Goal: Information Seeking & Learning: Learn about a topic

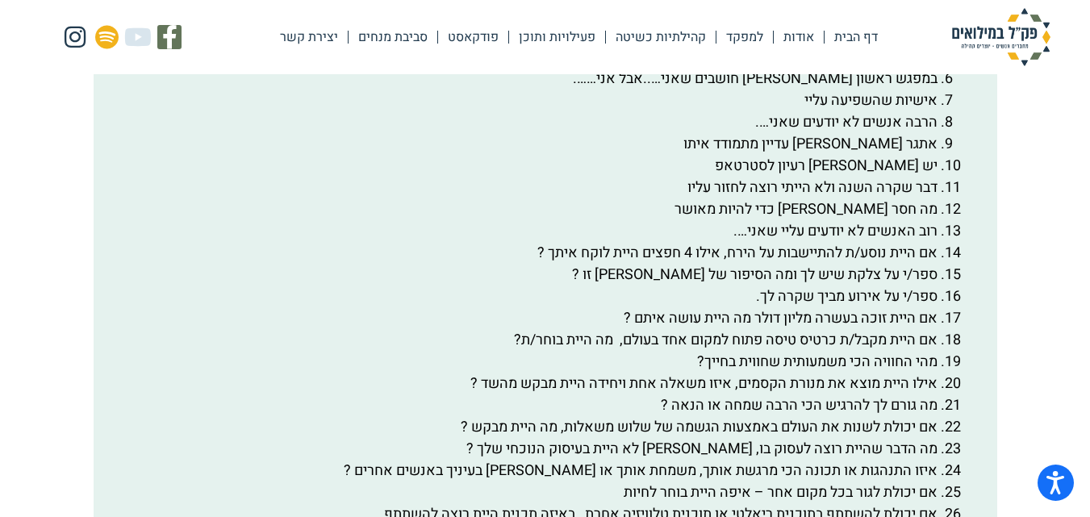
scroll to position [2903, 0]
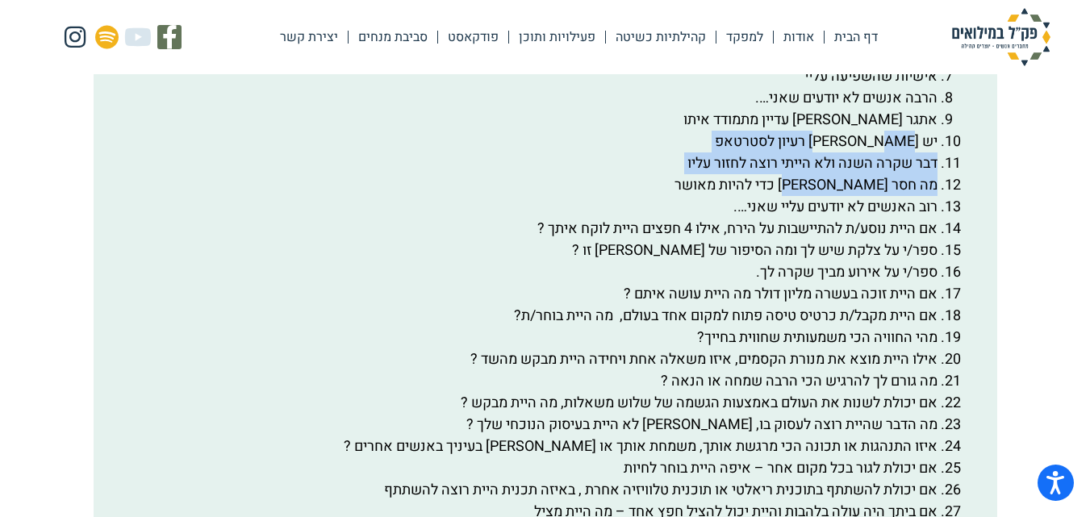
drag, startPoint x: 870, startPoint y: 176, endPoint x: 815, endPoint y: 218, distance: 69.1
click at [815, 218] on ol "הדבר הטוב ביותר שקרה [PERSON_NAME] השנה פעם אחרונה שקינאתי הייתה ב….. הרגשתי ממ…" at bounding box center [544, 283] width 849 height 697
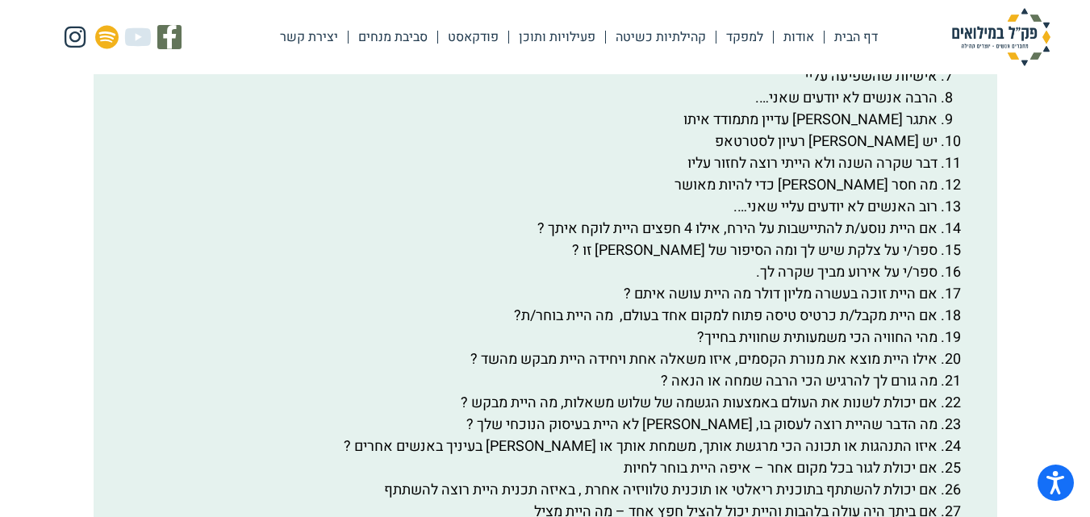
click at [512, 240] on li "אם היית נוסע/ת להתיישבות על הירח, אילו 4 חפצים היית לוקח איתך ?" at bounding box center [528, 229] width 817 height 22
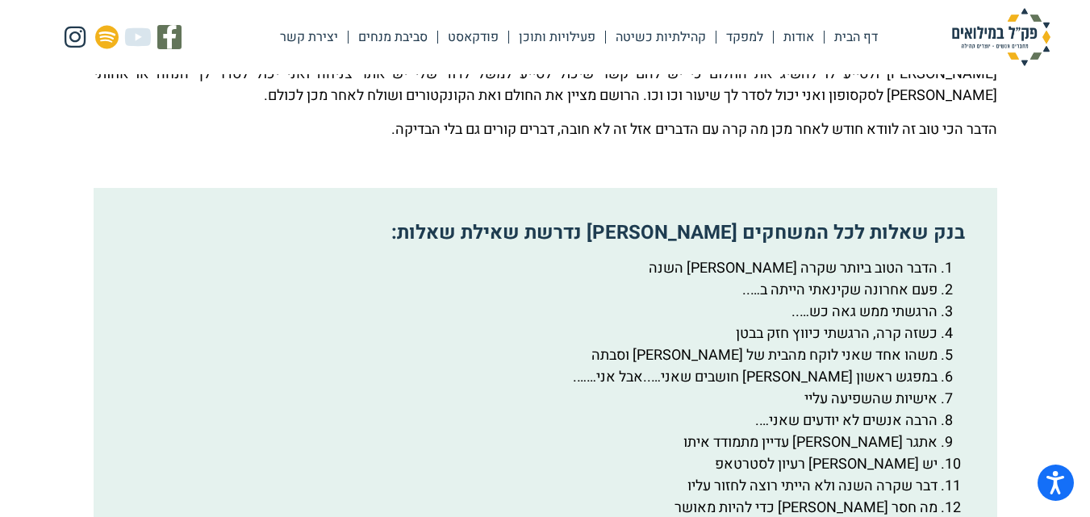
scroll to position [2661, 0]
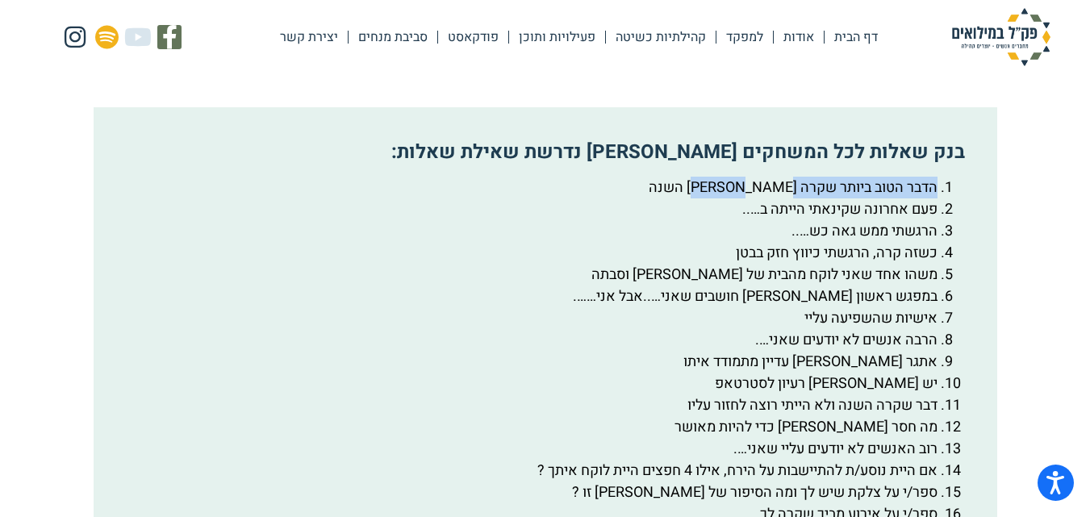
drag, startPoint x: 934, startPoint y: 230, endPoint x: 727, endPoint y: 233, distance: 207.3
click at [727, 198] on li "הדבר הטוב ביותר שקרה [PERSON_NAME] השנה" at bounding box center [528, 188] width 817 height 22
copy li "הדבר הטוב ביותר שקרה [PERSON_NAME] השנה"
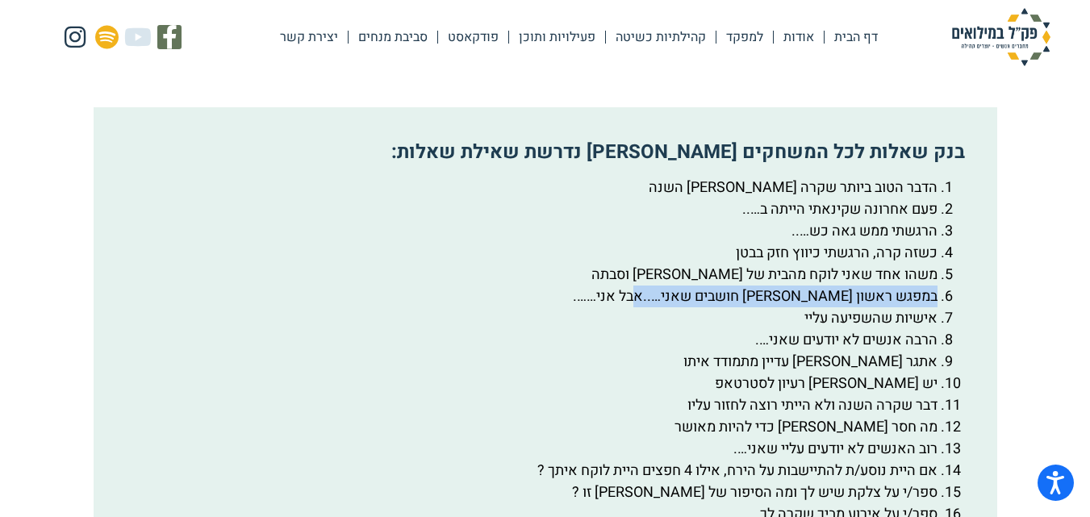
drag, startPoint x: 643, startPoint y: 340, endPoint x: 935, endPoint y: 342, distance: 292.0
click at [935, 307] on li "במפגש ראשון [PERSON_NAME] חושבים שאני…..אבל אני……." at bounding box center [528, 297] width 817 height 22
copy li "במפגש ראשון [PERSON_NAME] חושבים שאני…..אבל אני……."
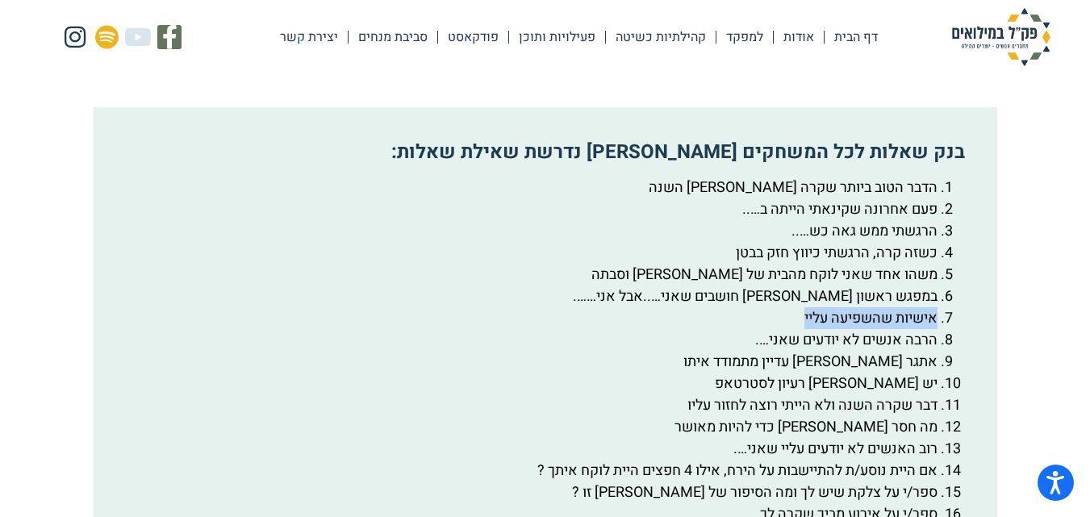
drag, startPoint x: 799, startPoint y: 361, endPoint x: 933, endPoint y: 365, distance: 134.0
click at [933, 329] on li "אישיות שהשפיעה עליי" at bounding box center [528, 318] width 817 height 22
copy li "אישיות שהשפיעה עליי"
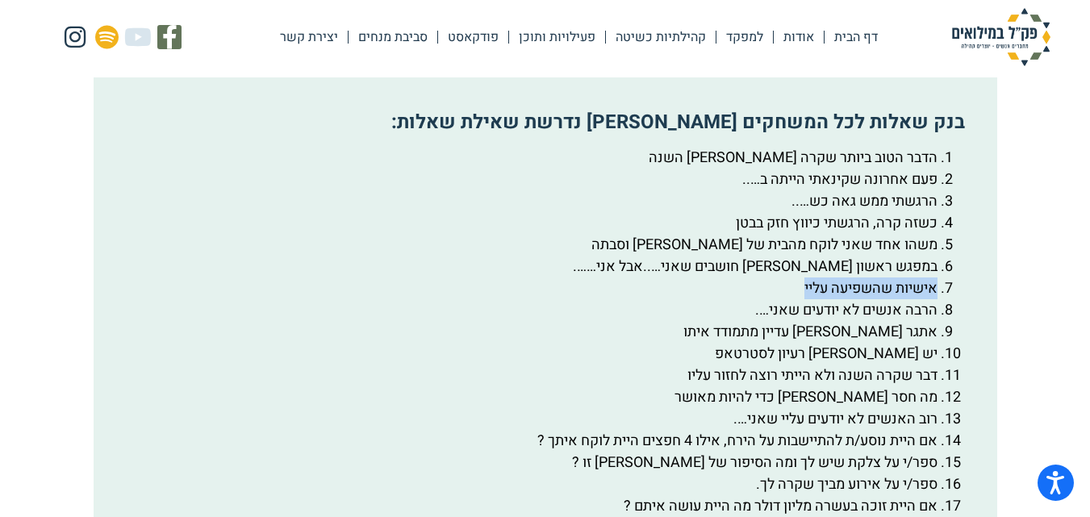
scroll to position [2742, 0]
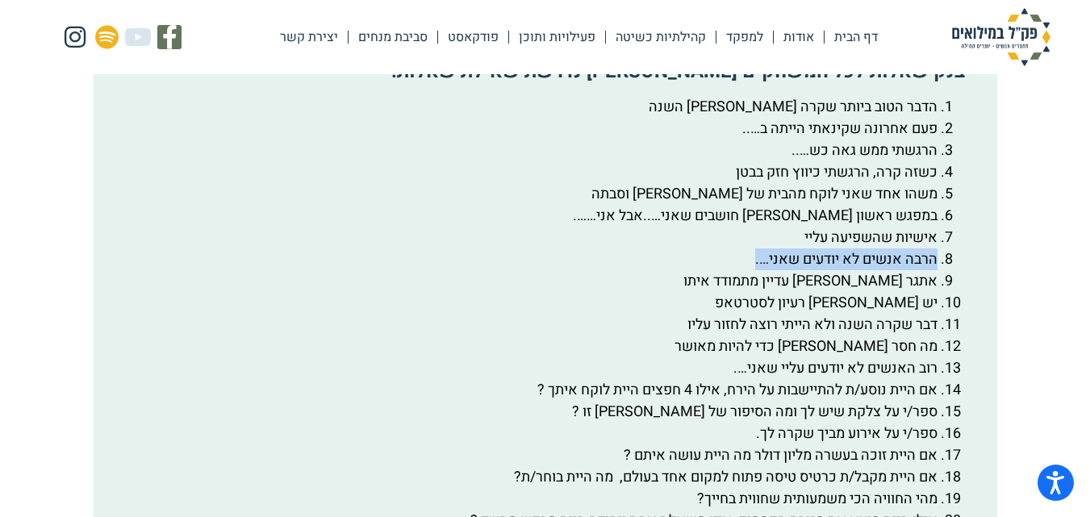
drag, startPoint x: 751, startPoint y: 302, endPoint x: 942, endPoint y: 309, distance: 191.3
click at [937, 270] on li "הרבה אנשים לא יודעים שאני…." at bounding box center [528, 259] width 817 height 22
copy li "הרבה אנשים לא יודעים שאני…."
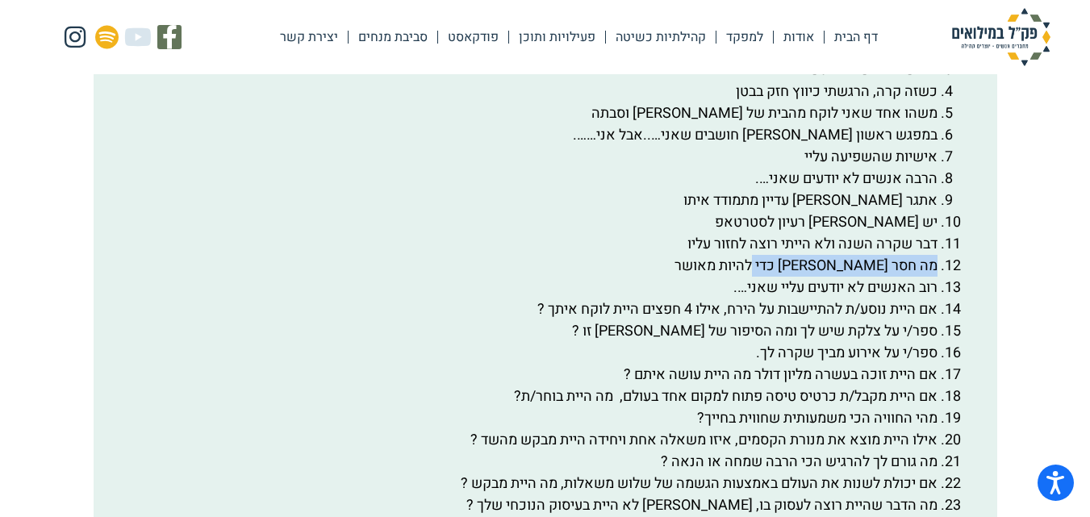
drag, startPoint x: 770, startPoint y: 310, endPoint x: 941, endPoint y: 315, distance: 171.9
click at [937, 277] on li "מה חסר [PERSON_NAME] כדי להיות מאושר" at bounding box center [528, 266] width 817 height 22
copy li "מה חסר [PERSON_NAME] כדי להיות מאושר"
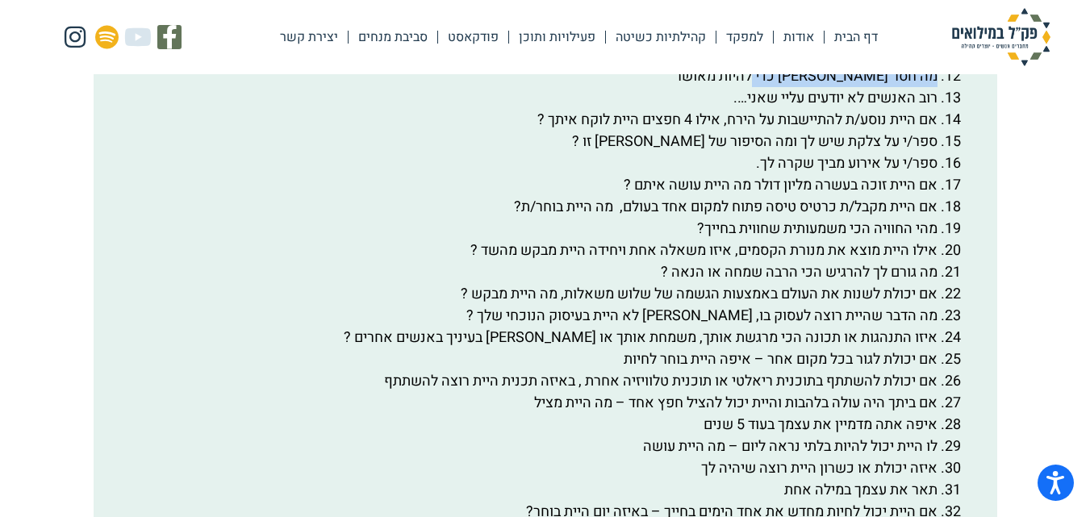
scroll to position [2984, 0]
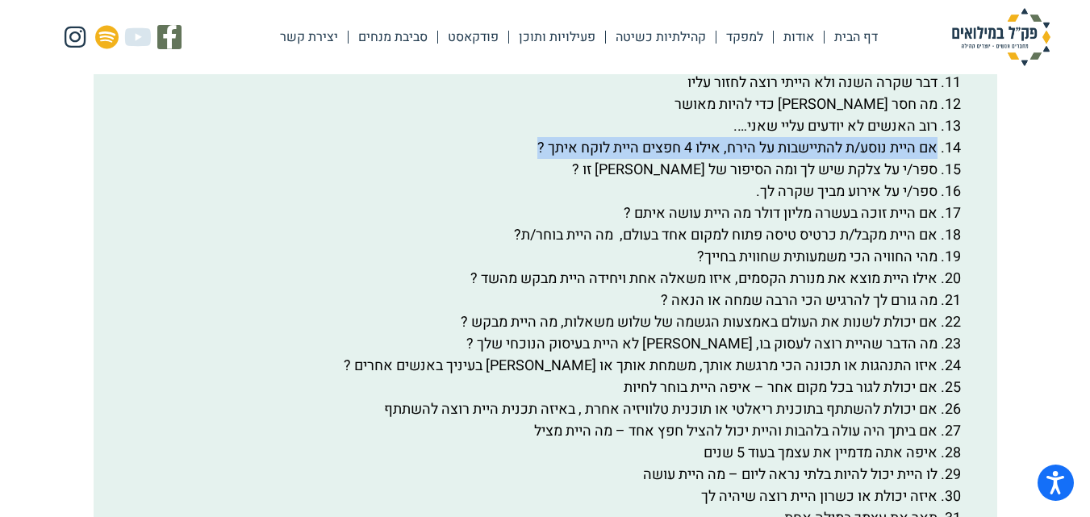
drag, startPoint x: 530, startPoint y: 196, endPoint x: 935, endPoint y: 188, distance: 405.0
click at [935, 159] on li "אם היית נוסע/ת להתיישבות על הירח, אילו 4 חפצים היית לוקח איתך ?" at bounding box center [528, 148] width 817 height 22
copy li "אם היית נוסע/ת להתיישבות על הירח, אילו 4 חפצים היית לוקח איתך ?"
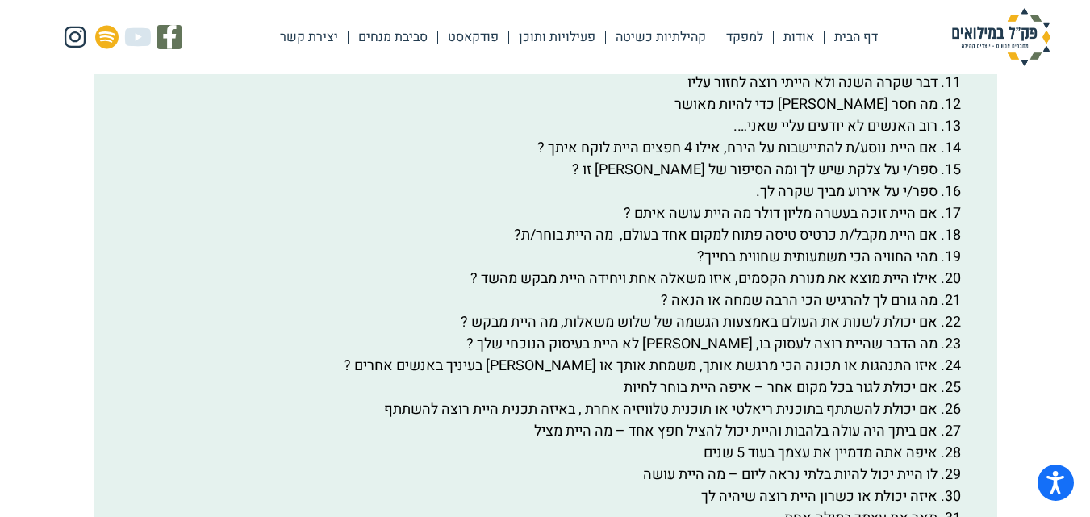
click at [612, 224] on li "אם היית זוכה בעשרה מליון דולר מה היית עושה איתם ?" at bounding box center [528, 213] width 817 height 22
drag, startPoint x: 618, startPoint y: 255, endPoint x: 936, endPoint y: 257, distance: 317.8
click at [936, 224] on li "אם היית זוכה בעשרה מליון דולר מה היית עושה איתם ?" at bounding box center [528, 213] width 817 height 22
copy li "אם היית זוכה בעשרה מליון דולר מה היית עושה איתם ?"
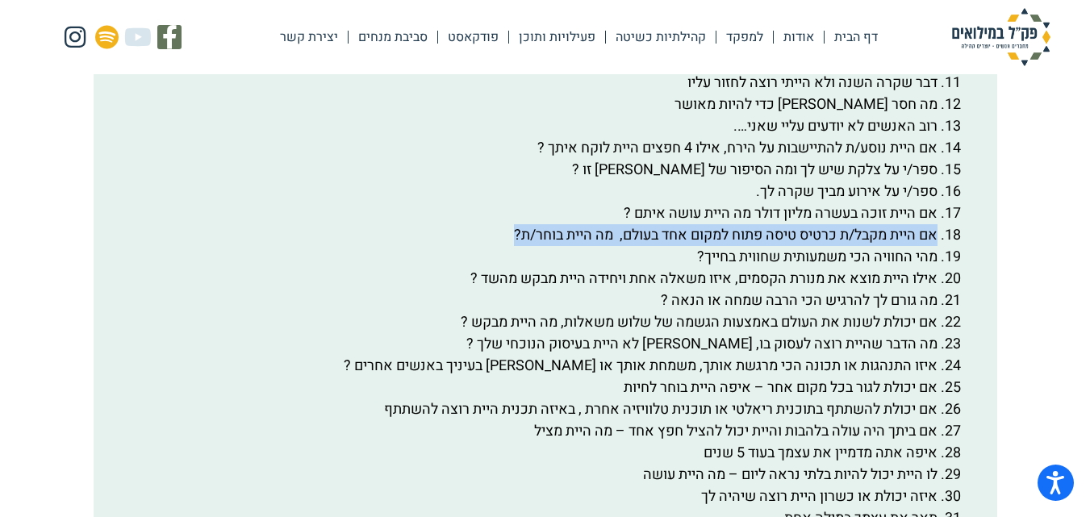
drag, startPoint x: 502, startPoint y: 277, endPoint x: 936, endPoint y: 281, distance: 434.0
click at [936, 246] on li "אם היית מקבל/ת כרטיס טיסה פתוח למקום אחד בעולם, מה היית בוחר/ת?" at bounding box center [528, 235] width 817 height 22
copy li "אם היית מקבל/ת כרטיס טיסה פתוח למקום אחד בעולם, מה היית בוחר/ת?"
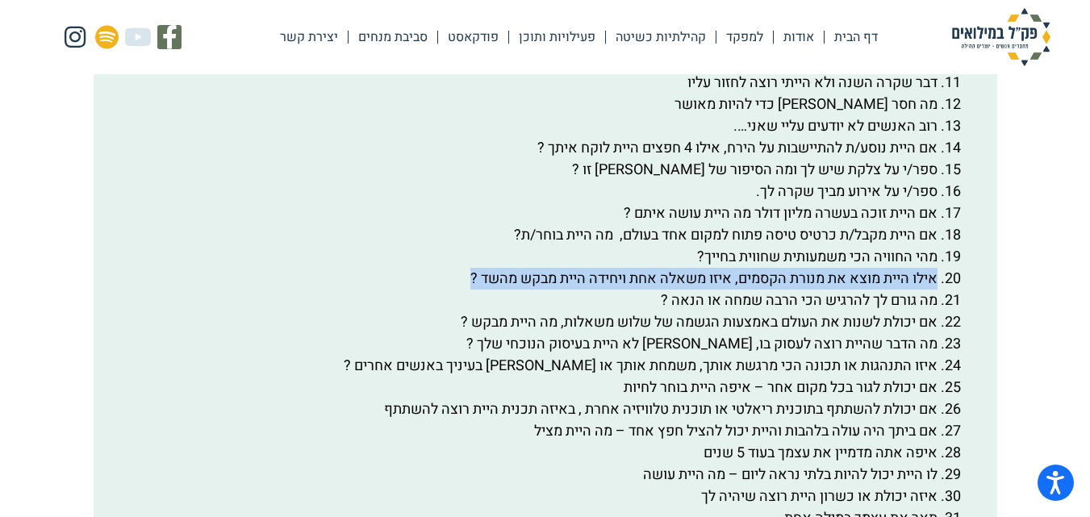
drag, startPoint x: 934, startPoint y: 320, endPoint x: 451, endPoint y: 315, distance: 483.2
click at [451, 290] on li "אילו היית מוצא את מנורת הקסמים, איזו משאלה אחת ויחידה היית מבקש מהשד ?" at bounding box center [528, 279] width 817 height 22
copy li "אילו היית מוצא את מנורת הקסמים, איזו משאלה אחת ויחידה היית מבקש מהשד ?"
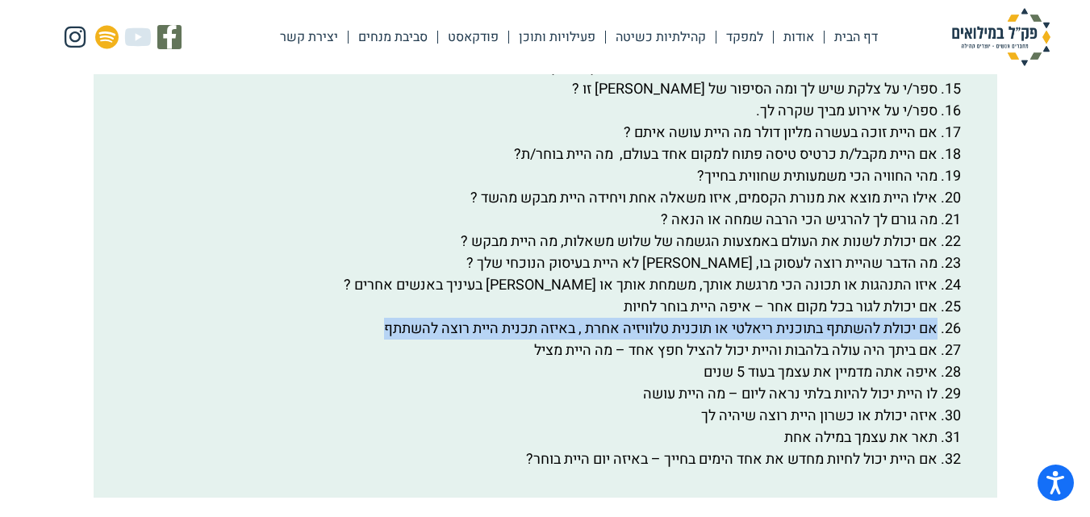
drag, startPoint x: 376, startPoint y: 373, endPoint x: 936, endPoint y: 378, distance: 559.8
click at [936, 340] on li "אם יכולת להשתתף בתוכנית ריאלטי או תוכנית טלוויזיה אחרת , באיזה תכנית היית רוצה …" at bounding box center [528, 329] width 817 height 22
copy li "אם יכולת להשתתף בתוכנית ריאלטי או תוכנית טלוויזיה אחרת , באיזה תכנית היית רוצה …"
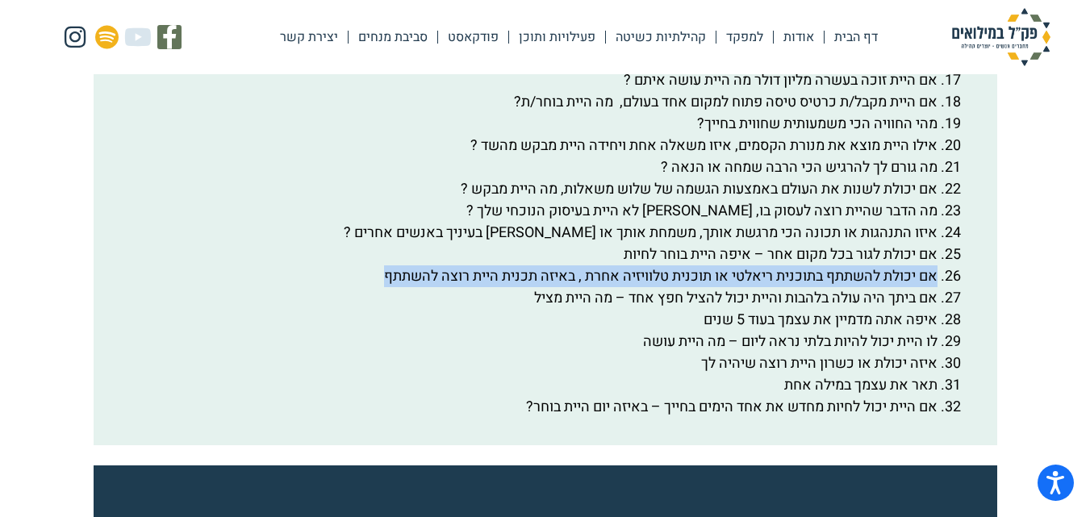
scroll to position [3145, 0]
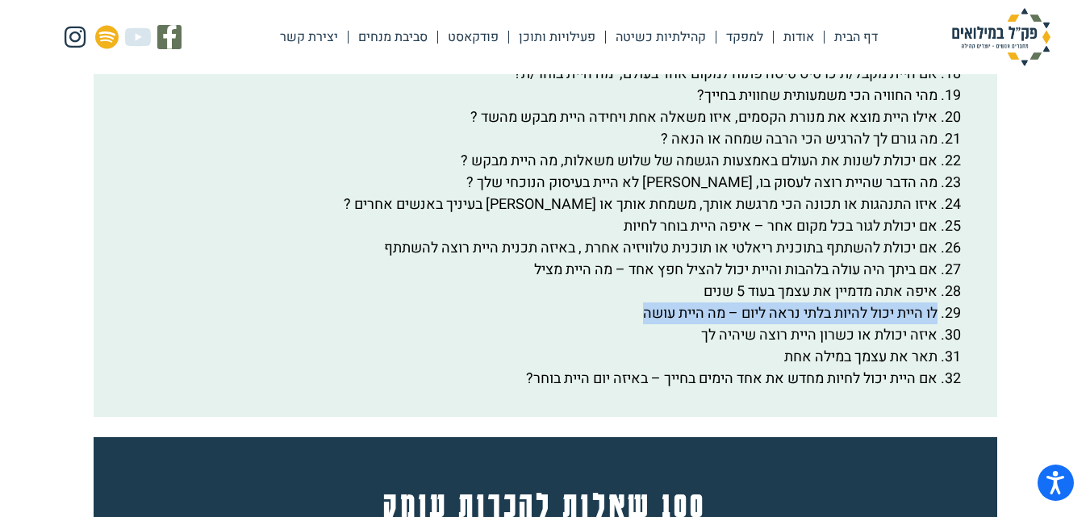
drag, startPoint x: 634, startPoint y: 357, endPoint x: 937, endPoint y: 363, distance: 302.5
click at [937, 324] on li "לו היית יכול להיות בלתי נראה ליום – מה היית עושה" at bounding box center [528, 313] width 817 height 22
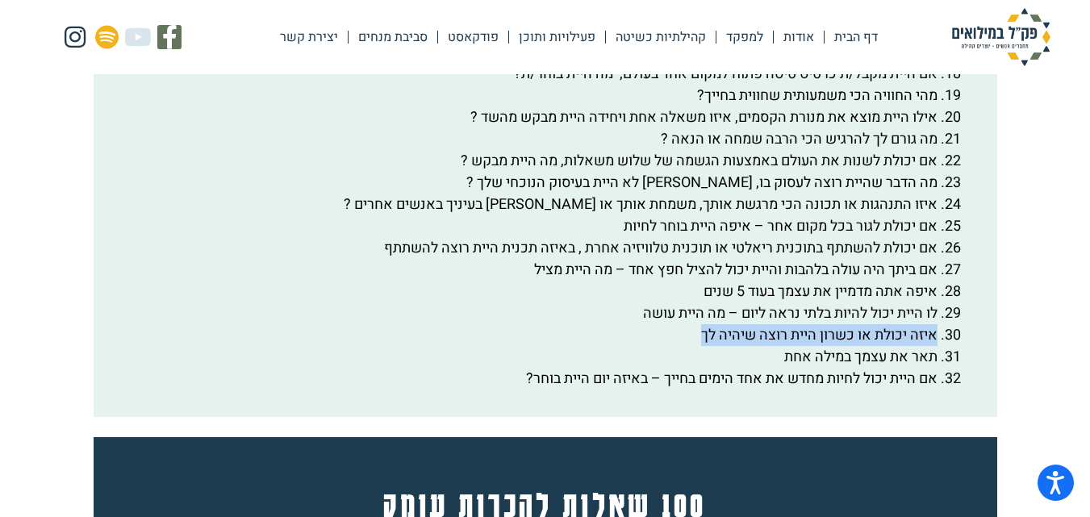
drag, startPoint x: 690, startPoint y: 377, endPoint x: 935, endPoint y: 378, distance: 245.2
click at [935, 346] on li "איזה יכולת או כשרון היית רוצה שיהיה לך" at bounding box center [528, 335] width 817 height 22
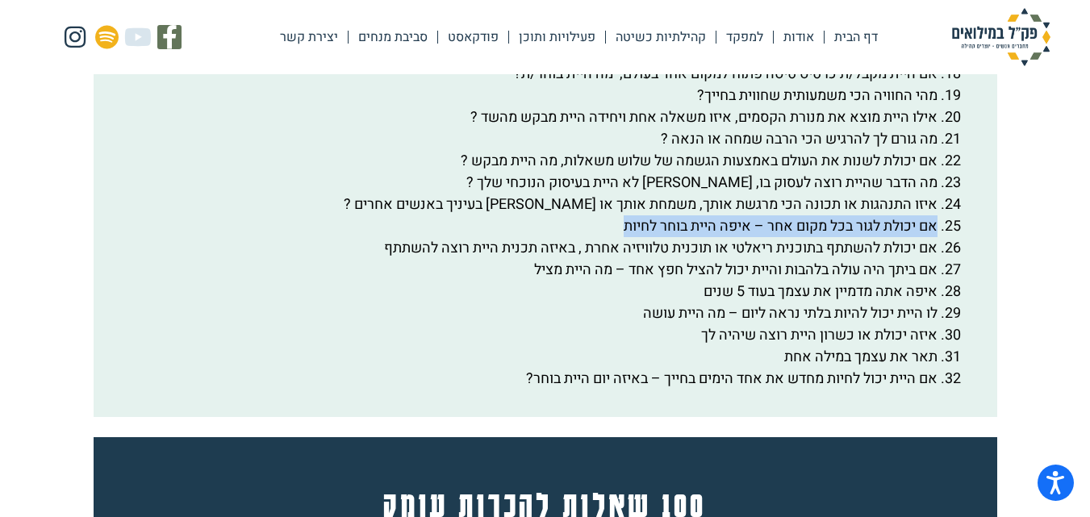
drag, startPoint x: 613, startPoint y: 269, endPoint x: 933, endPoint y: 279, distance: 320.4
click at [933, 237] on li "אם יכולת לגור בכל מקום אחר – איפה היית בוחר לחיות" at bounding box center [528, 226] width 817 height 22
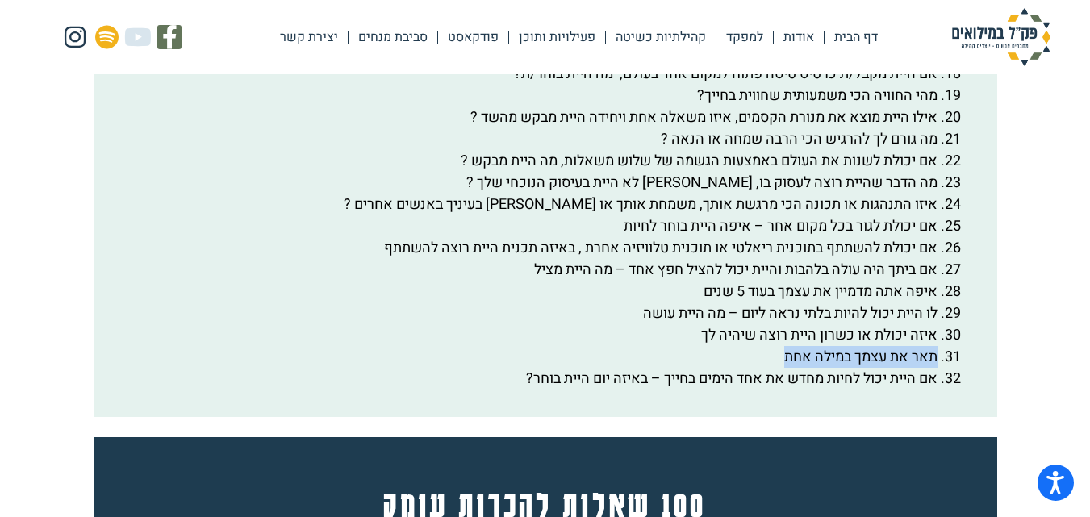
drag, startPoint x: 770, startPoint y: 395, endPoint x: 907, endPoint y: 397, distance: 137.1
click at [937, 368] on li "תאר את עצמך במילה אחת" at bounding box center [528, 357] width 817 height 22
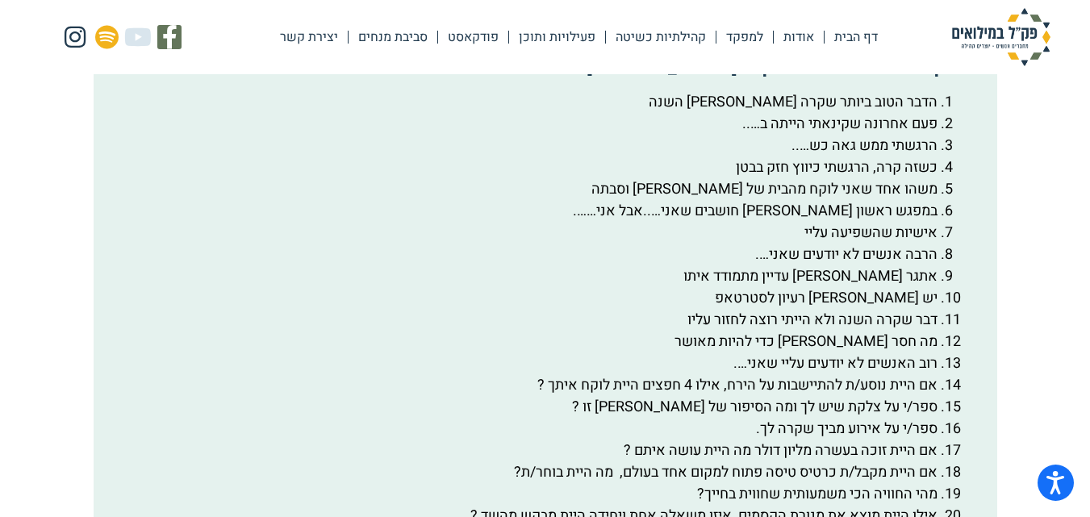
scroll to position [2742, 0]
